Goal: Information Seeking & Learning: Learn about a topic

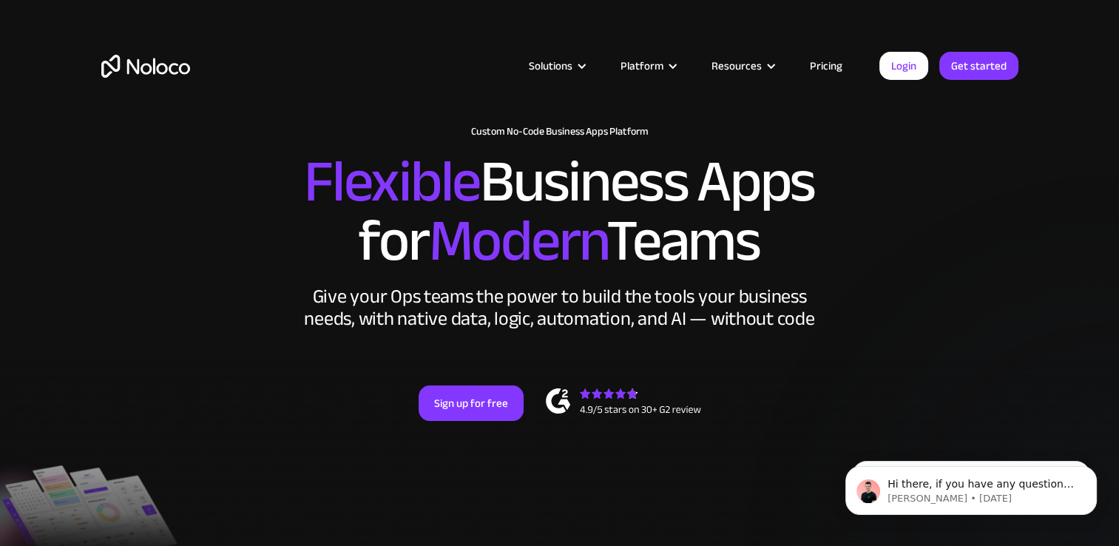
click at [812, 64] on link "Pricing" at bounding box center [827, 65] width 70 height 19
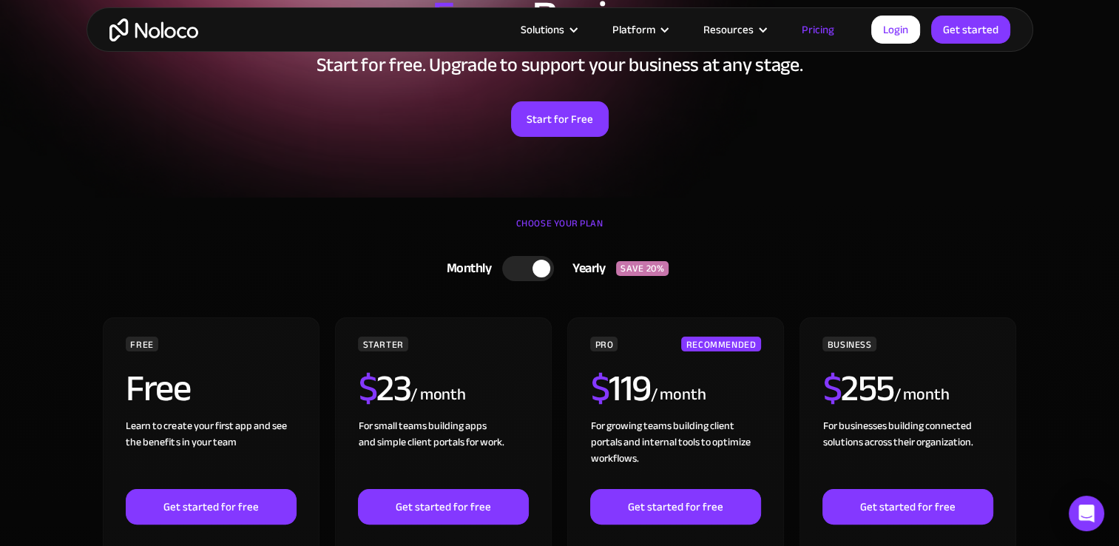
scroll to position [222, 0]
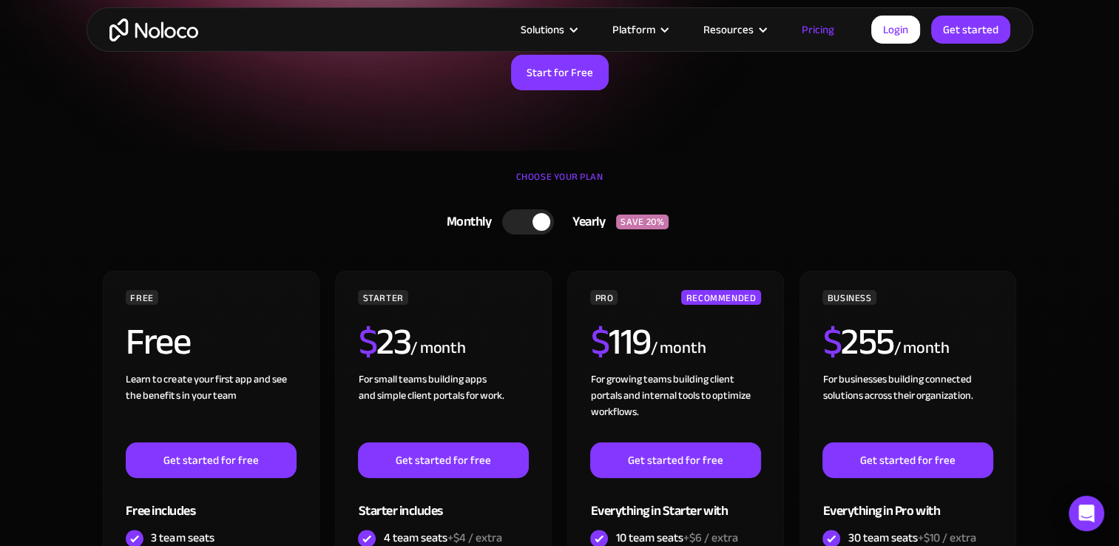
click at [526, 220] on div at bounding box center [528, 221] width 52 height 25
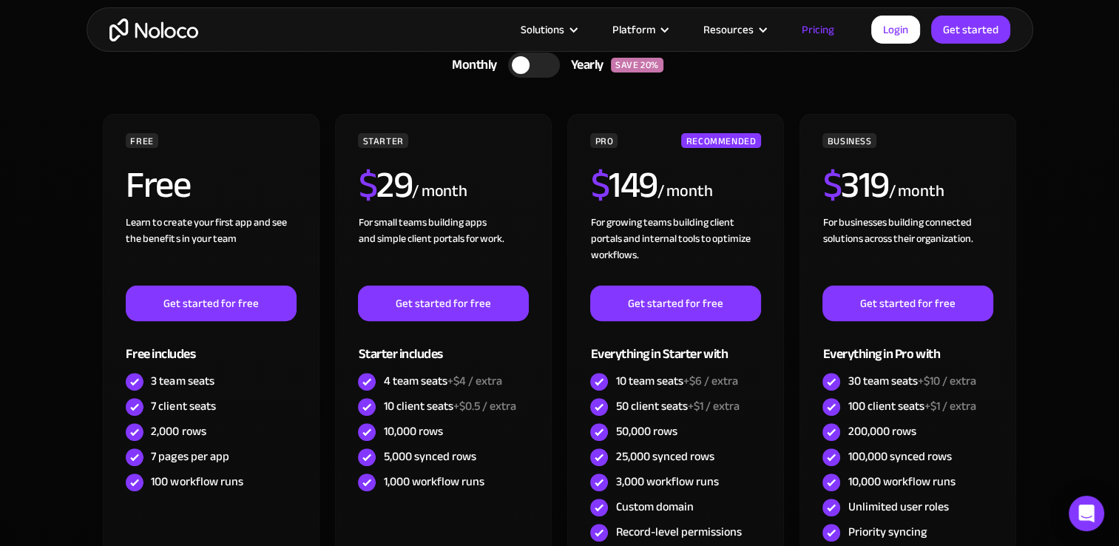
scroll to position [370, 0]
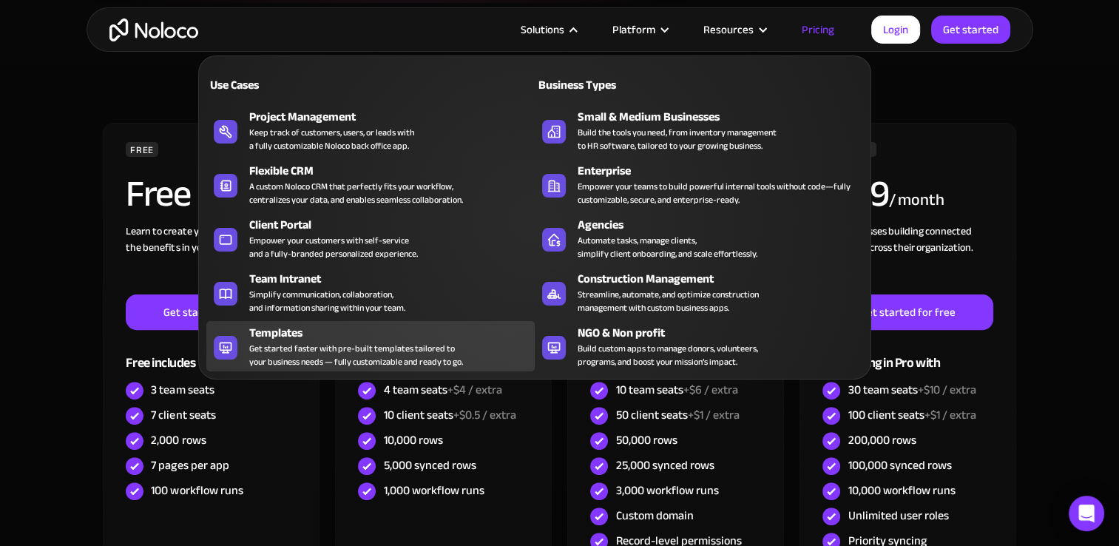
click at [350, 343] on div "Get started faster with pre-built templates tailored to your business needs — f…" at bounding box center [356, 355] width 214 height 27
